Goal: Task Accomplishment & Management: Use online tool/utility

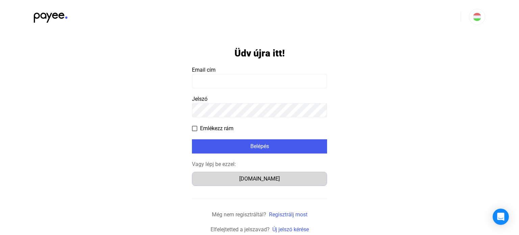
click at [266, 179] on div "Számlázz.hu" at bounding box center [259, 179] width 131 height 8
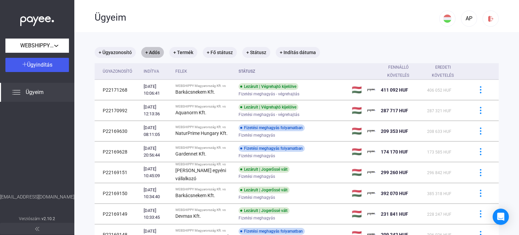
click at [157, 54] on mat-chip "+ Adós" at bounding box center [152, 52] width 23 height 11
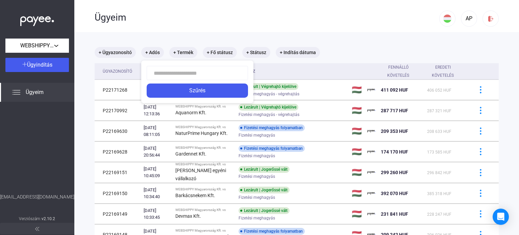
click at [178, 74] on input at bounding box center [197, 73] width 101 height 14
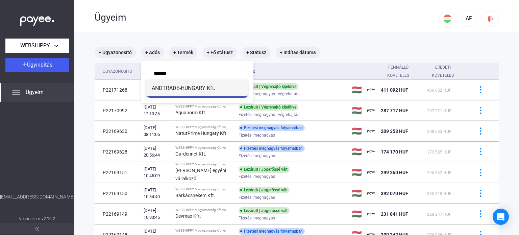
click at [200, 92] on span "ANDTRADE-HUNGARY Kft." at bounding box center [197, 88] width 91 height 8
type input "**********"
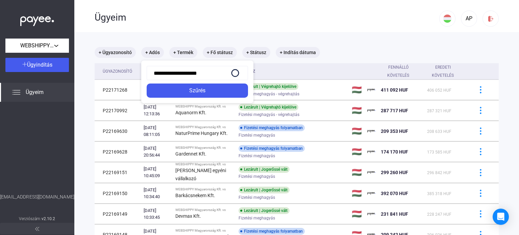
click at [200, 92] on div "Szűrés" at bounding box center [197, 91] width 97 height 8
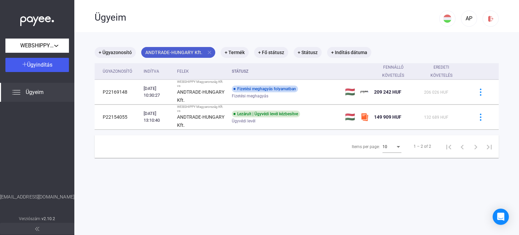
click at [209, 50] on mat-icon "close" at bounding box center [210, 52] width 6 height 6
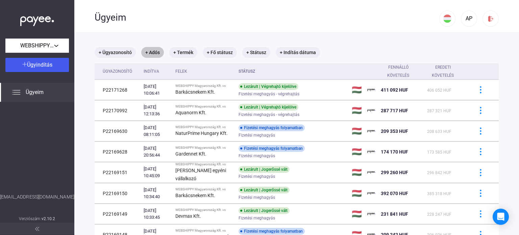
click at [158, 53] on mat-chip "+ Adós" at bounding box center [152, 52] width 23 height 11
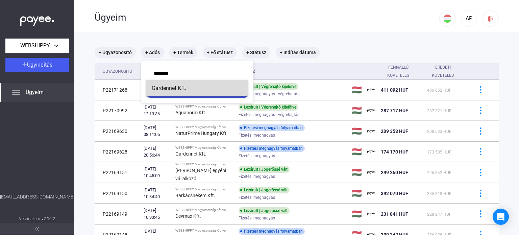
click at [180, 89] on span "Gardennet Kft." at bounding box center [197, 88] width 91 height 8
type input "**********"
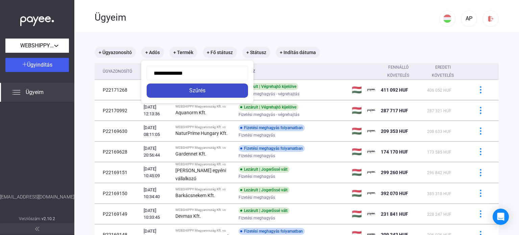
click at [211, 92] on div "Szűrés" at bounding box center [197, 91] width 97 height 8
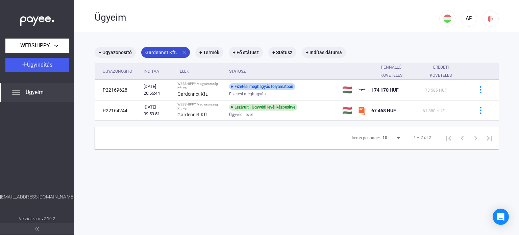
click at [181, 53] on mat-icon "close" at bounding box center [184, 52] width 6 height 6
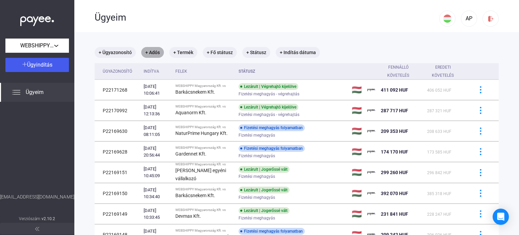
click at [155, 52] on mat-chip "+ Adós" at bounding box center [152, 52] width 23 height 11
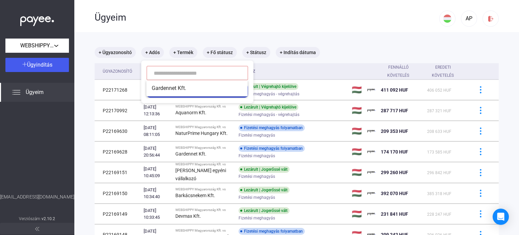
click at [165, 74] on input at bounding box center [197, 73] width 101 height 14
click at [189, 88] on span "NaturPrime Hungary Kft." at bounding box center [197, 88] width 91 height 8
type input "**********"
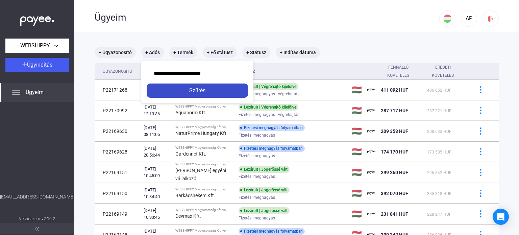
click at [203, 92] on div "Szűrés" at bounding box center [197, 91] width 97 height 8
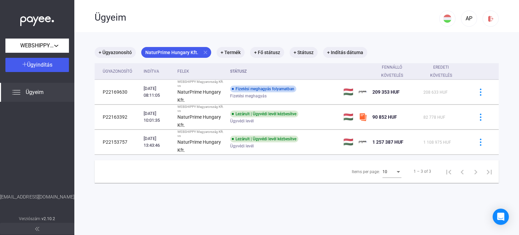
drag, startPoint x: 204, startPoint y: 52, endPoint x: 204, endPoint y: 60, distance: 7.8
click at [204, 52] on mat-icon "close" at bounding box center [206, 52] width 6 height 6
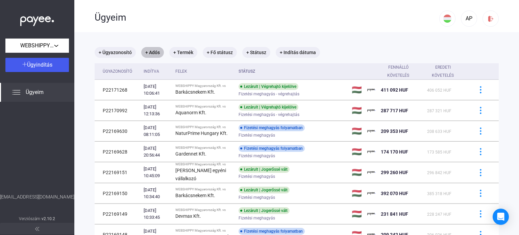
click at [155, 54] on mat-chip "+ Adós" at bounding box center [152, 52] width 23 height 11
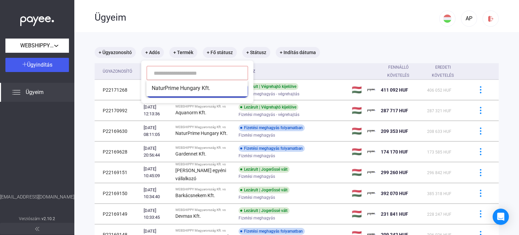
click at [177, 74] on input at bounding box center [197, 73] width 101 height 14
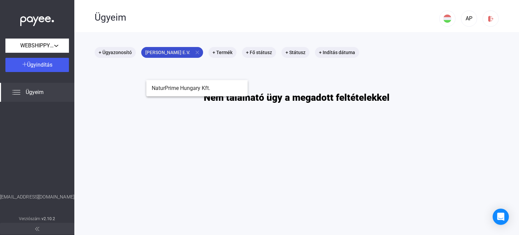
click at [197, 53] on mat-icon "close" at bounding box center [197, 52] width 6 height 6
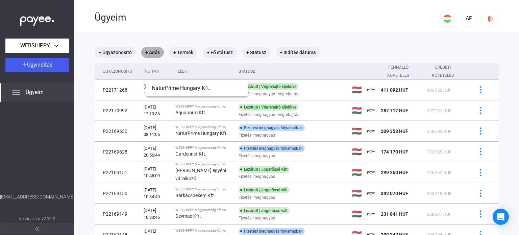
click at [153, 53] on mat-chip "+ Adós" at bounding box center [152, 52] width 23 height 11
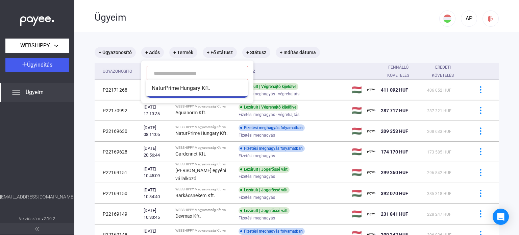
click at [159, 75] on input at bounding box center [197, 73] width 101 height 14
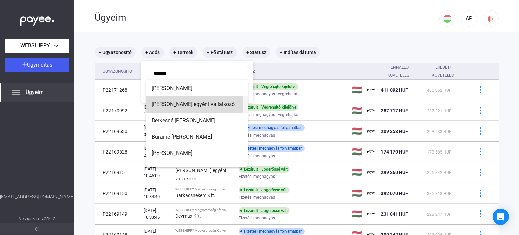
click at [174, 105] on span "[PERSON_NAME] egyéni vállalkozó" at bounding box center [197, 104] width 91 height 8
type input "**********"
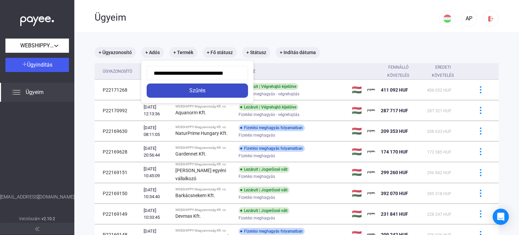
click at [208, 90] on div "Szűrés" at bounding box center [197, 91] width 97 height 8
